Goal: Task Accomplishment & Management: Use online tool/utility

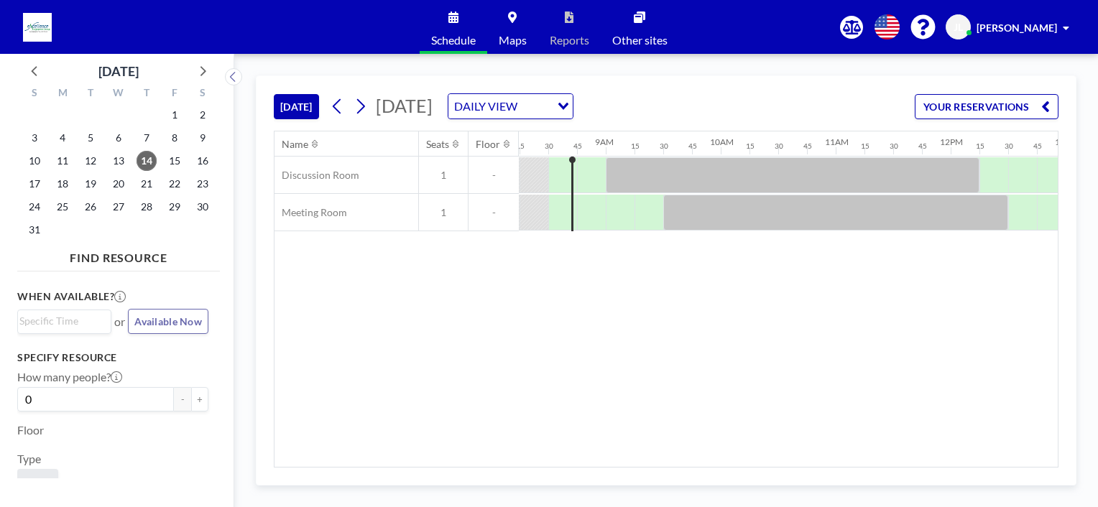
scroll to position [0, 948]
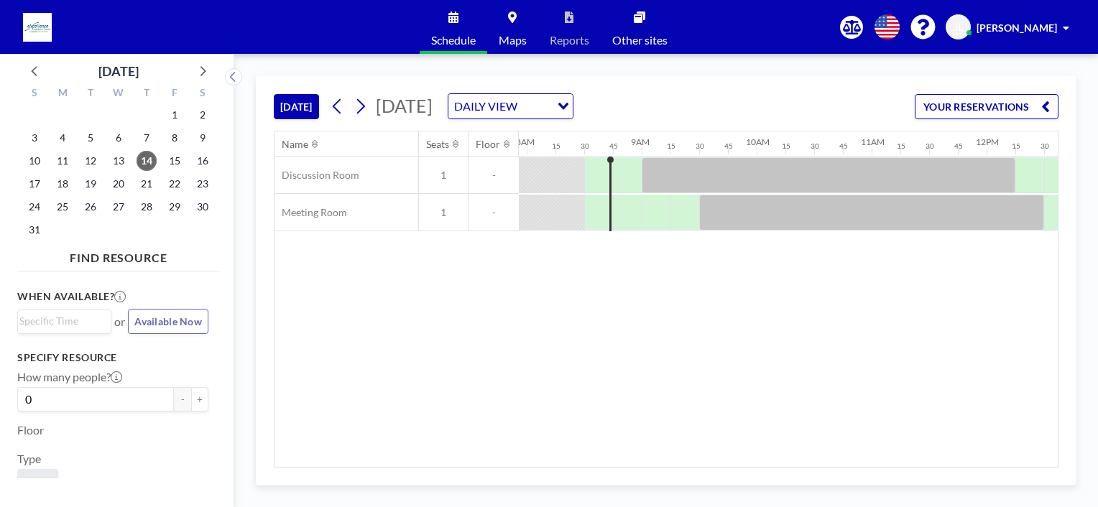
scroll to position [0, 948]
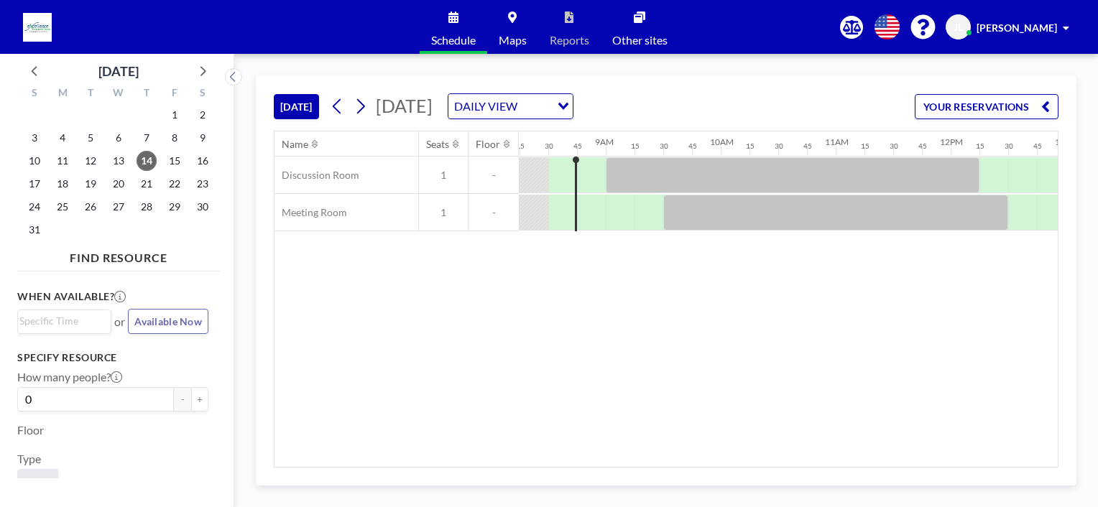
scroll to position [0, 948]
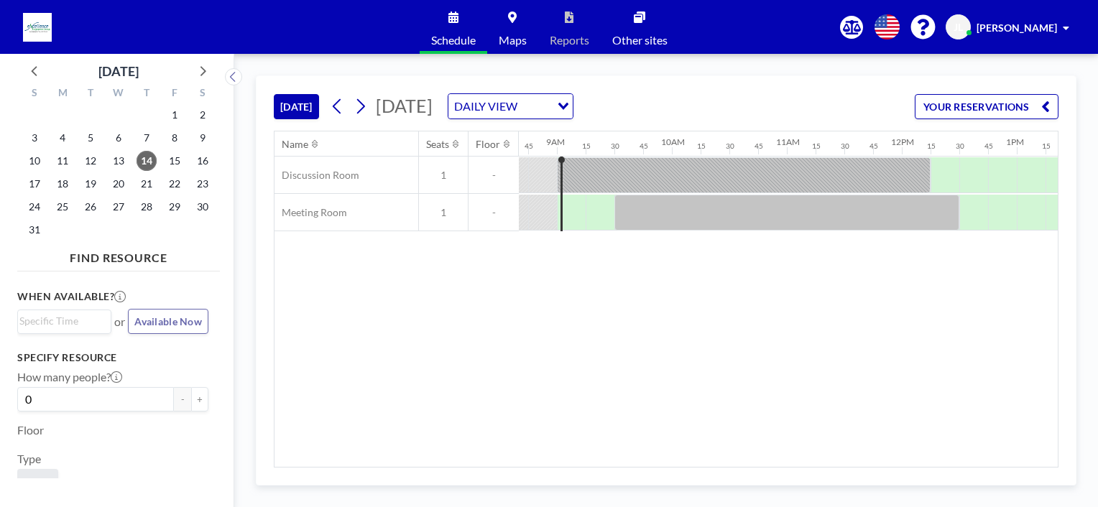
scroll to position [0, 1006]
